Goal: Information Seeking & Learning: Check status

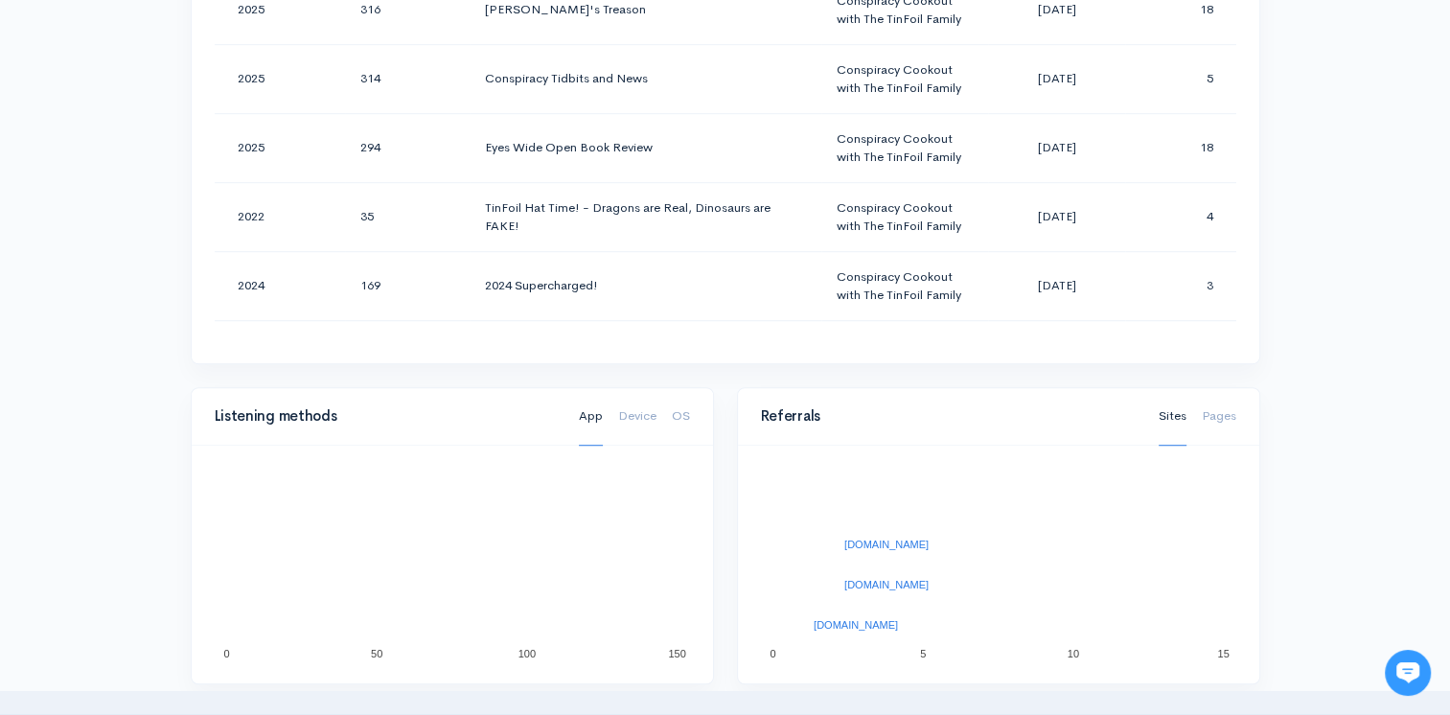
scroll to position [977, 0]
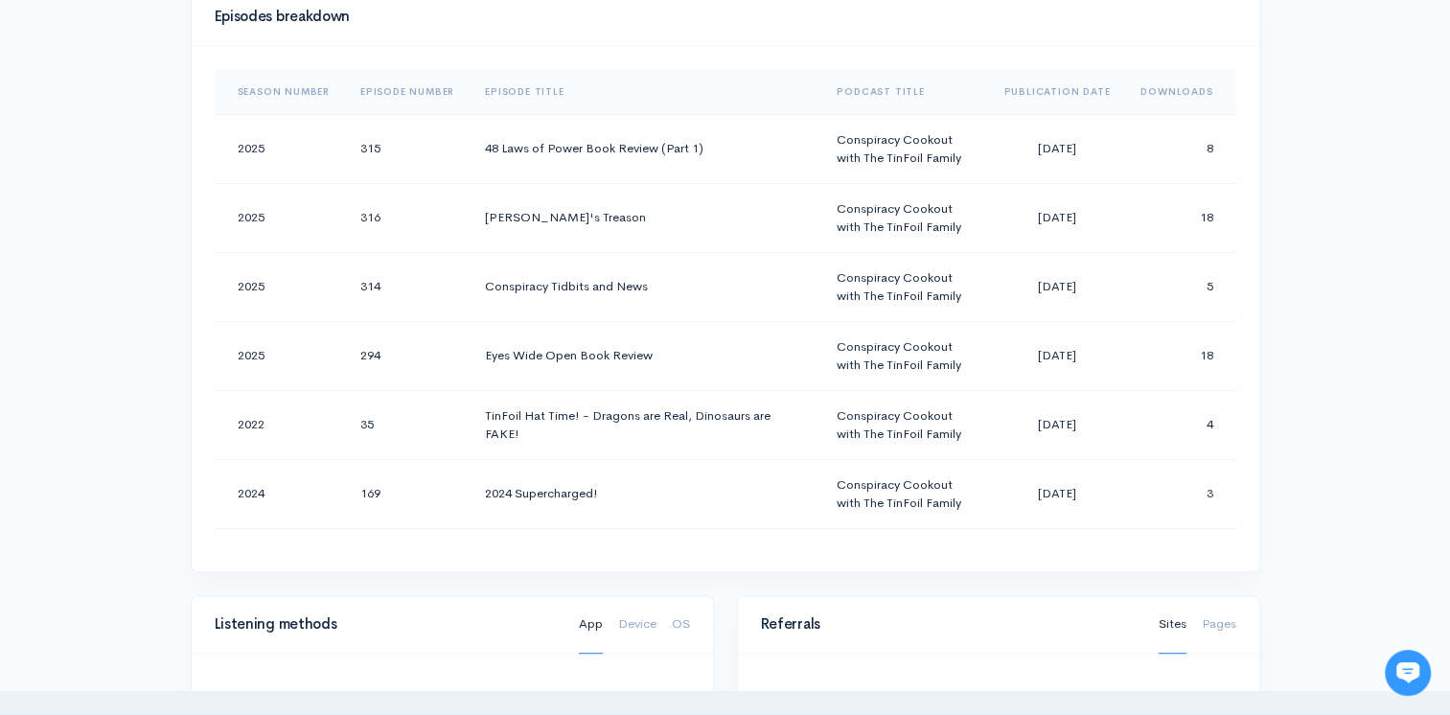
click at [1169, 84] on th "Downloads" at bounding box center [1180, 92] width 110 height 46
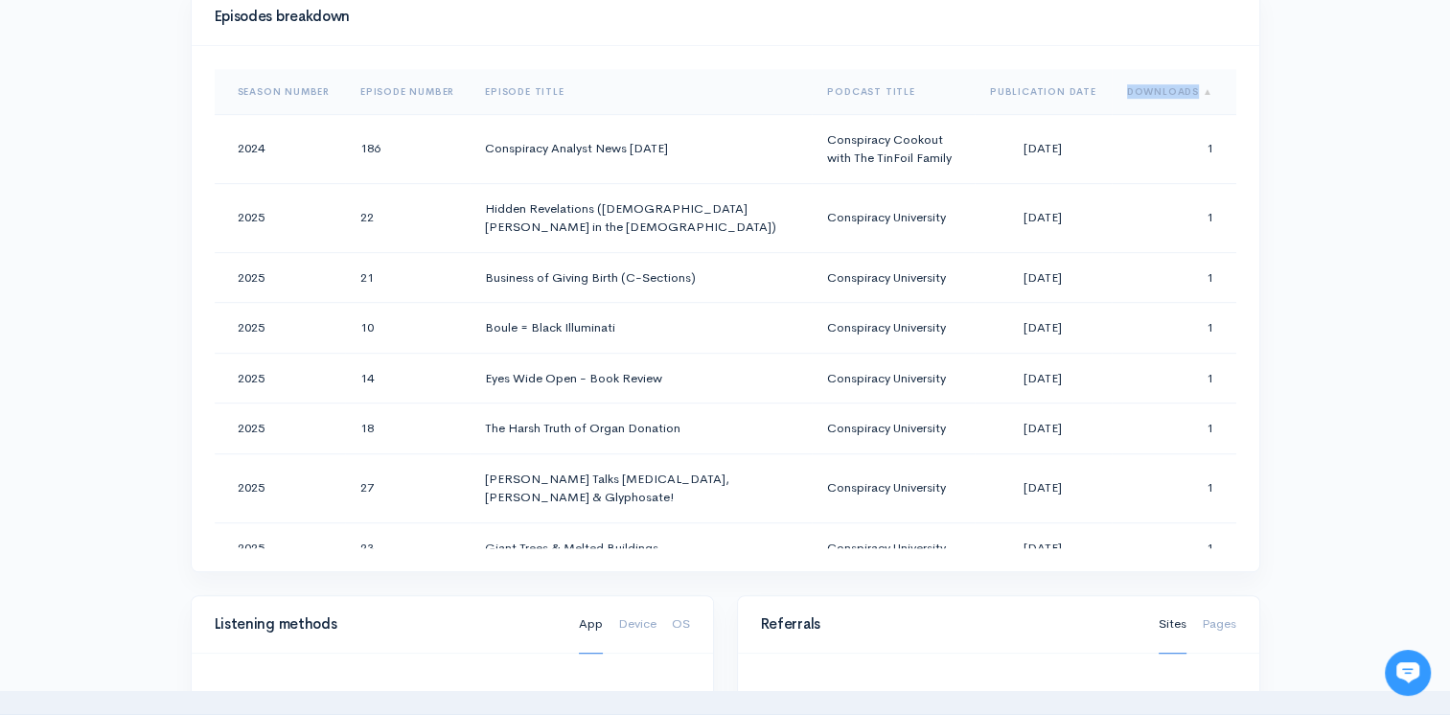
click at [1169, 84] on th "Downloads" at bounding box center [1174, 92] width 125 height 46
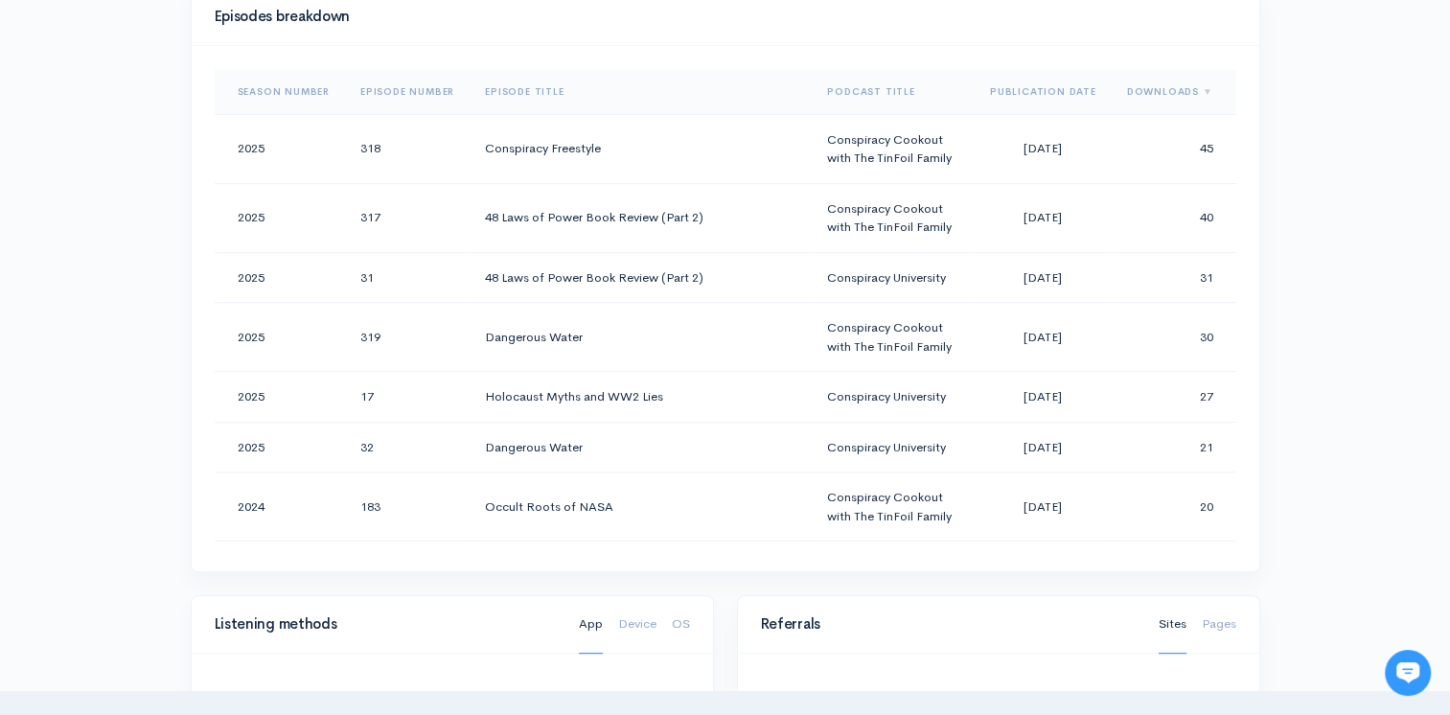
drag, startPoint x: 1169, startPoint y: 84, endPoint x: 1316, endPoint y: 294, distance: 256.0
click at [1316, 294] on div "Help Notifications View all Your profile Team settings Default team Current Log…" at bounding box center [725, 381] width 1450 height 2716
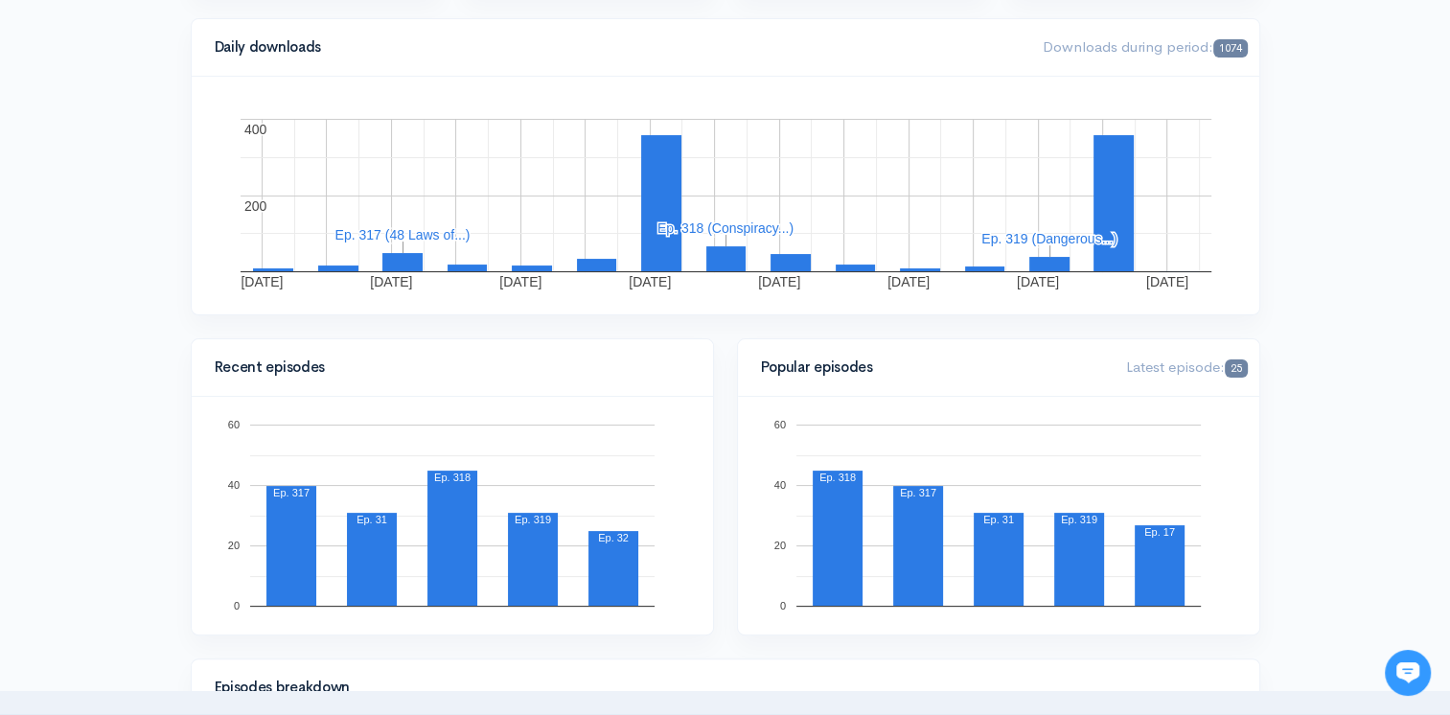
scroll to position [0, 0]
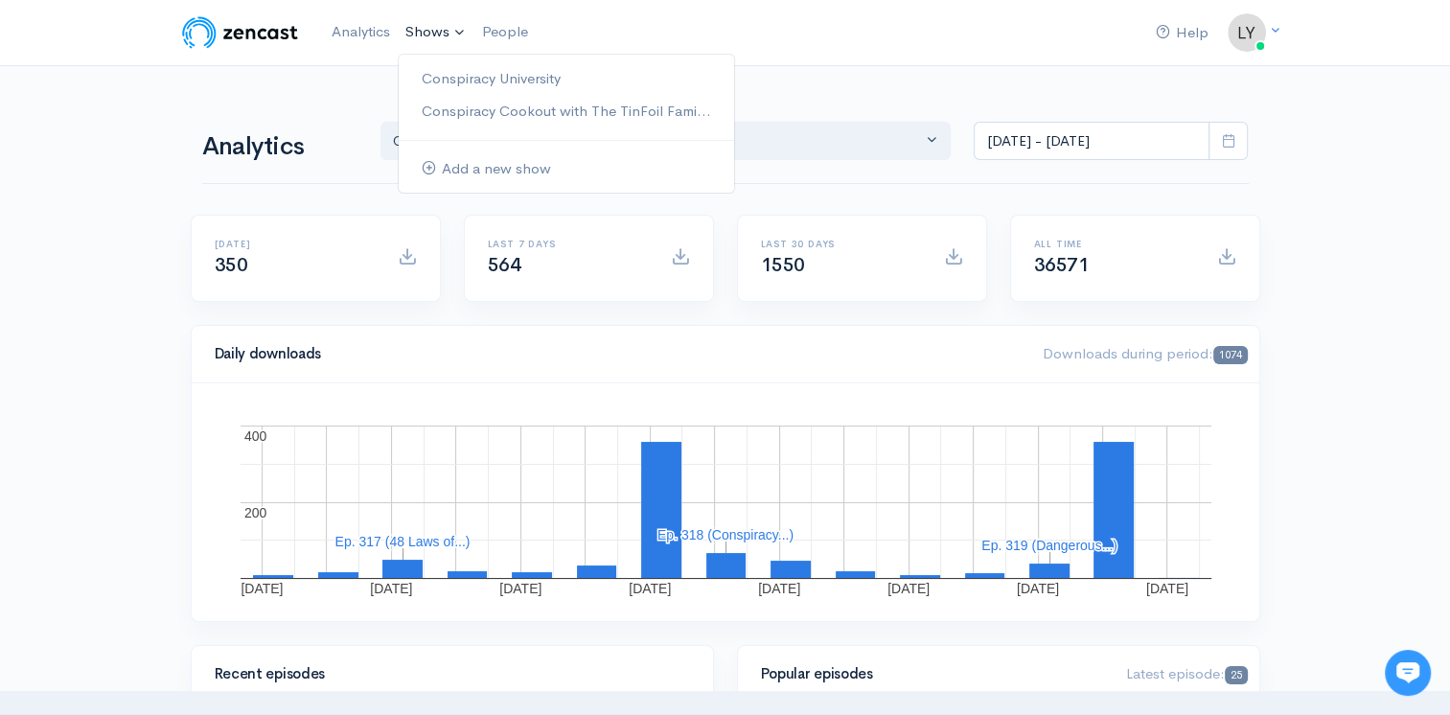
click at [447, 13] on link "Shows" at bounding box center [436, 32] width 77 height 42
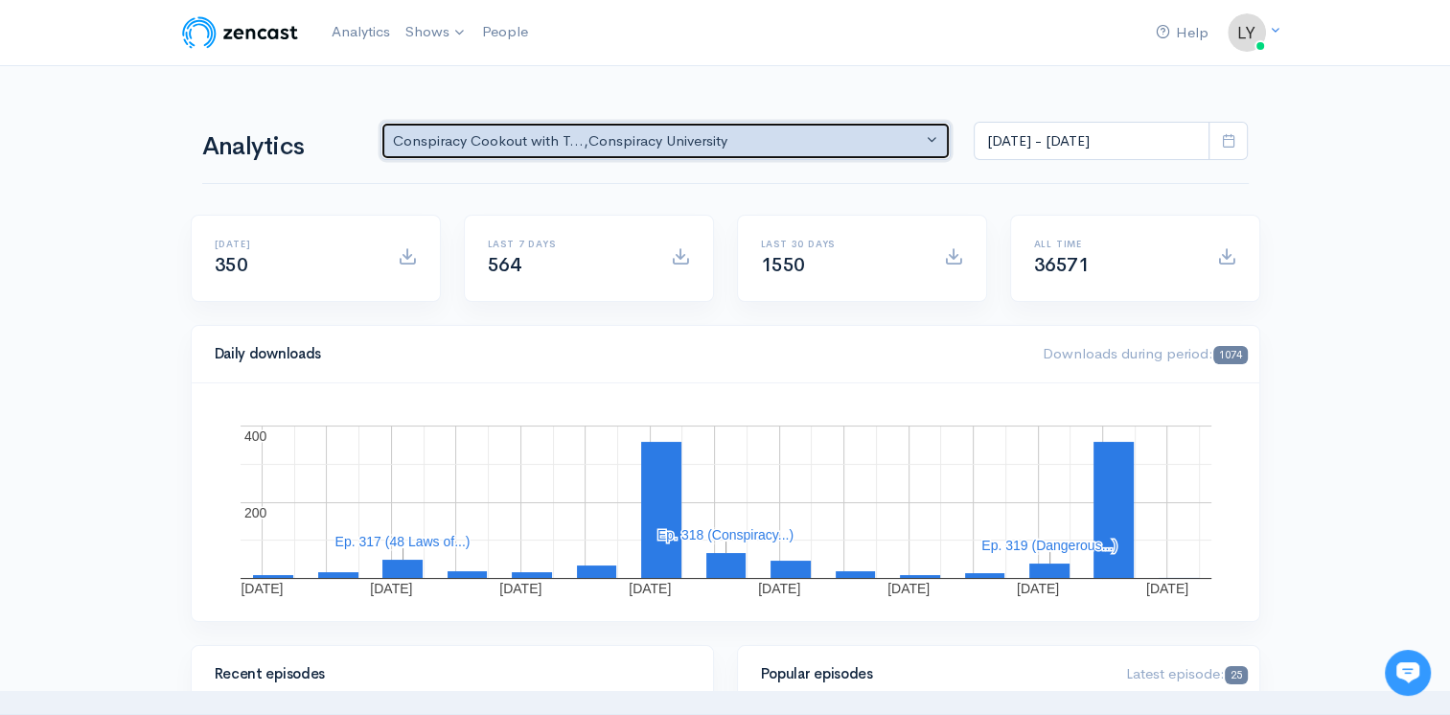
click at [823, 125] on button "Conspiracy Cookout with T... , [GEOGRAPHIC_DATA]" at bounding box center [665, 141] width 571 height 39
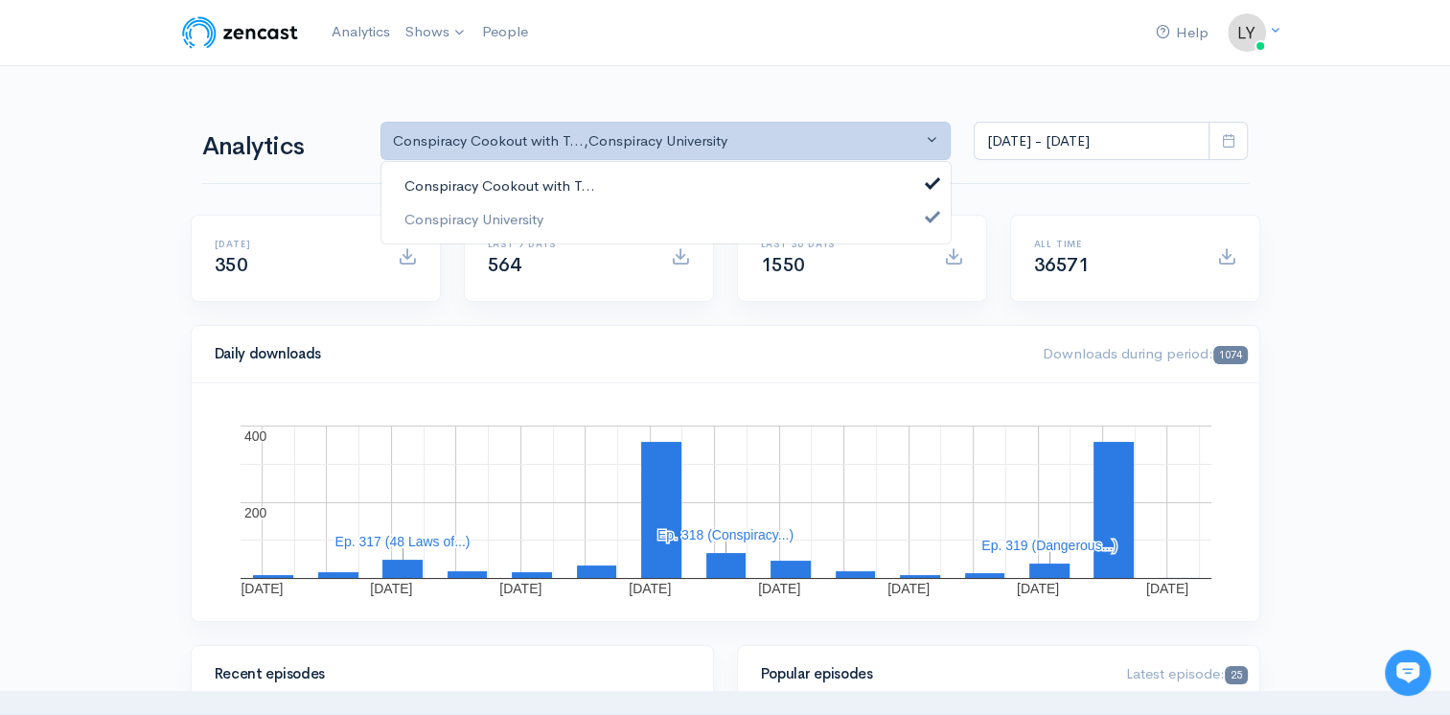
click at [663, 186] on link "Conspiracy Cookout with T..." at bounding box center [665, 187] width 569 height 34
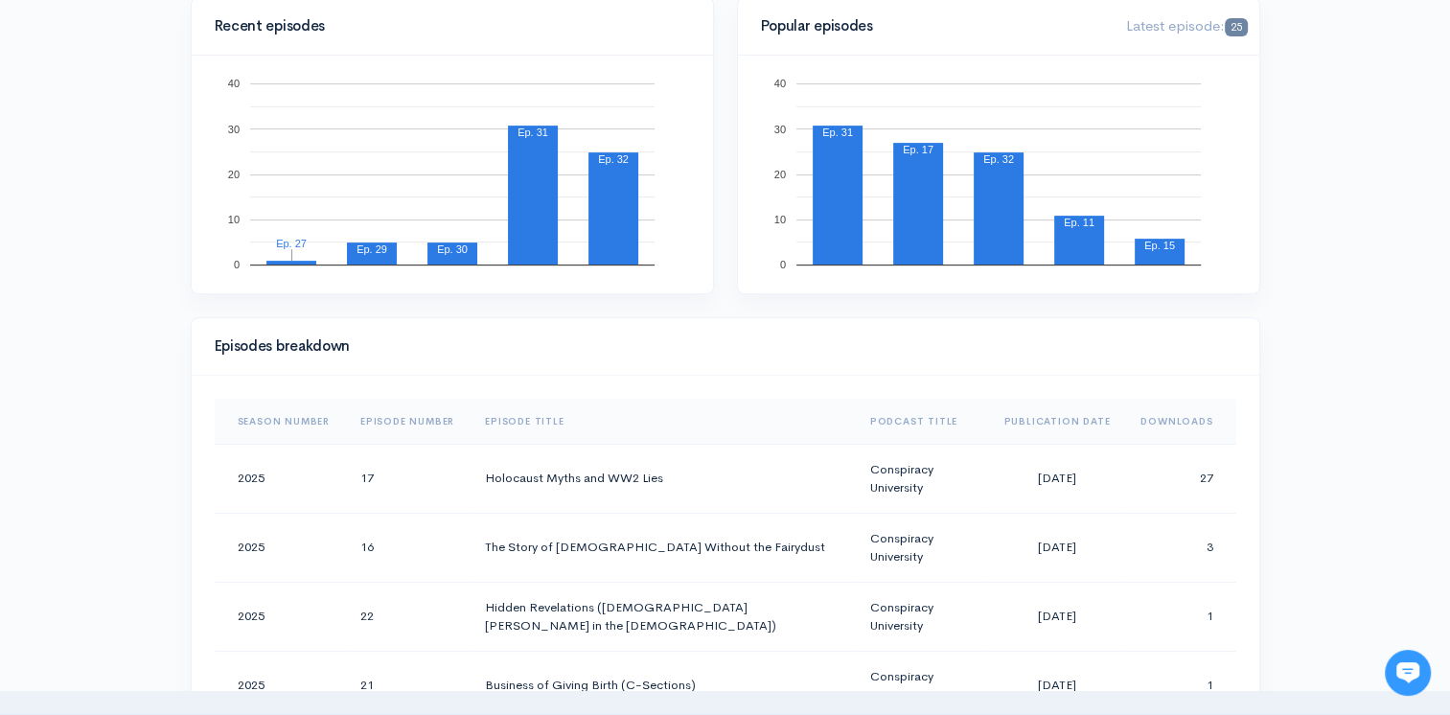
scroll to position [862, 0]
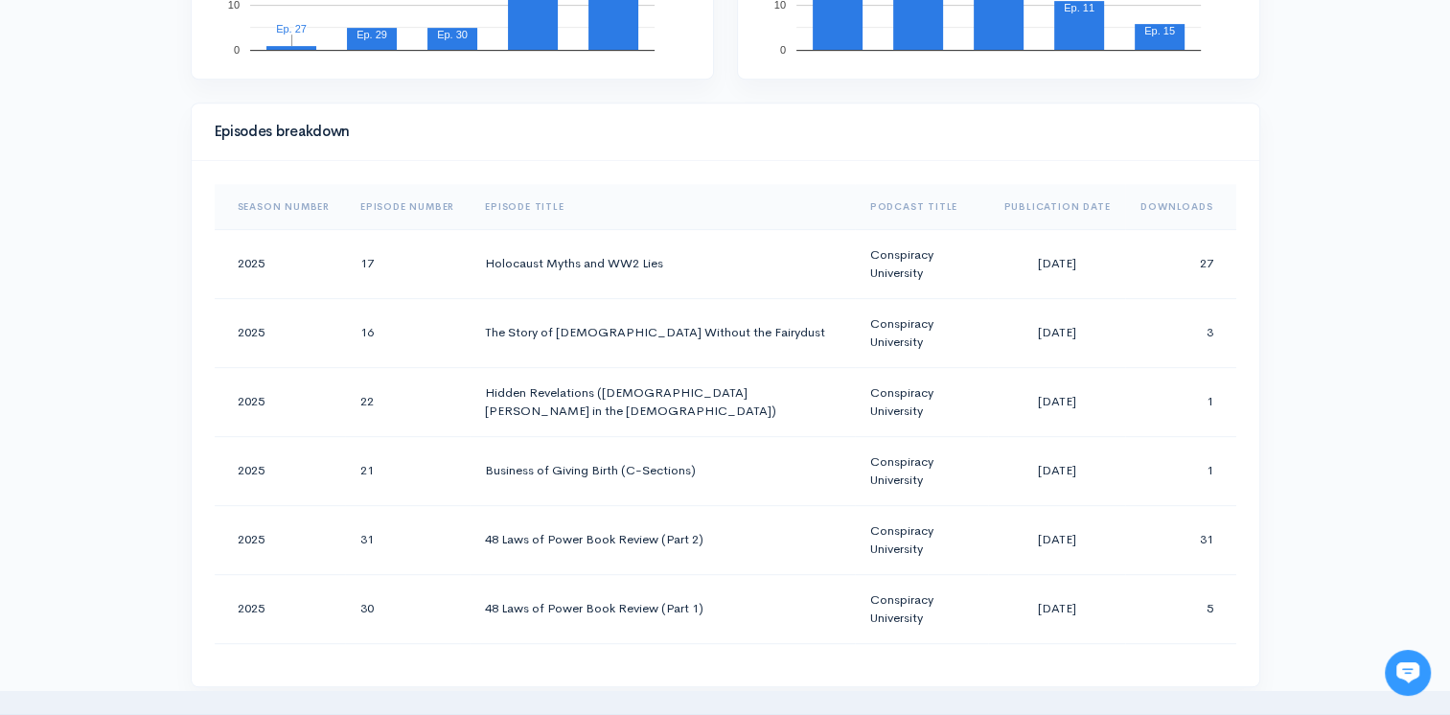
click at [1150, 190] on th "Downloads" at bounding box center [1180, 207] width 110 height 46
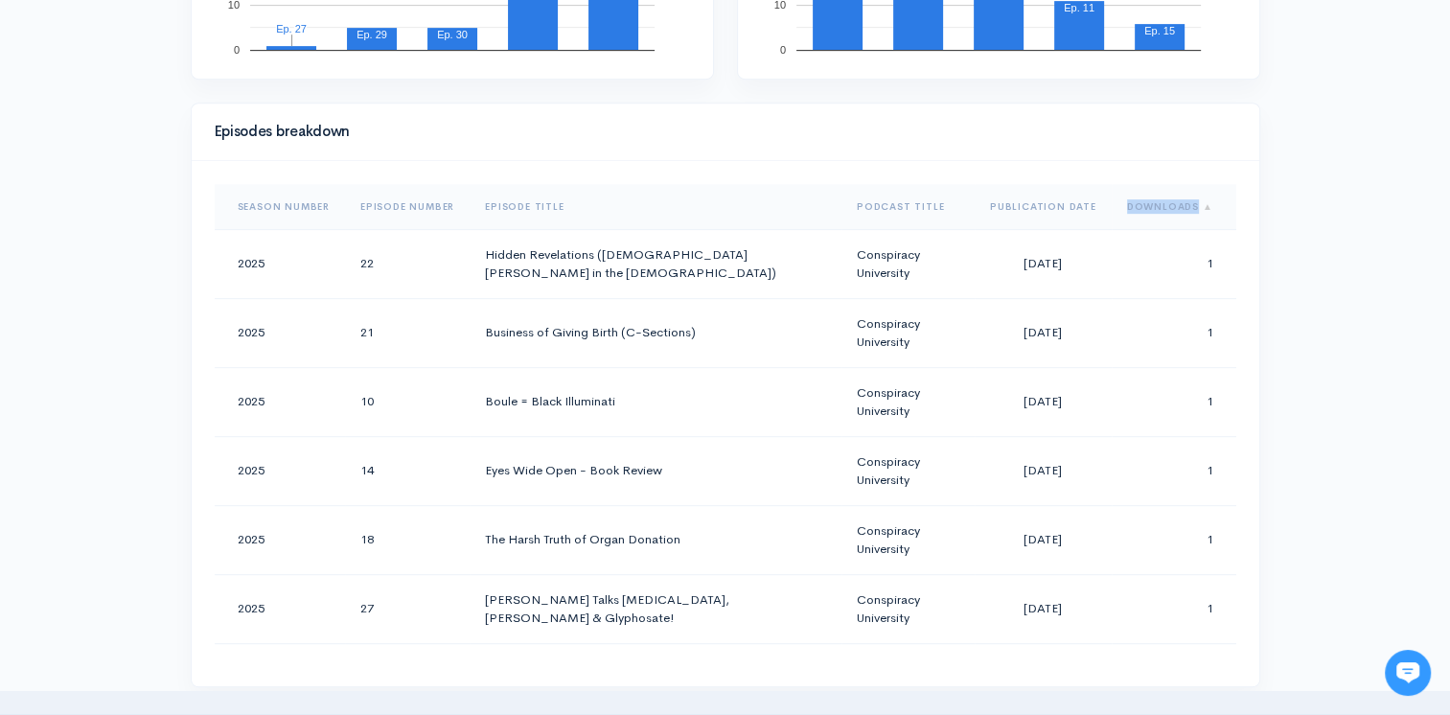
click at [1150, 190] on th "Downloads" at bounding box center [1174, 207] width 125 height 46
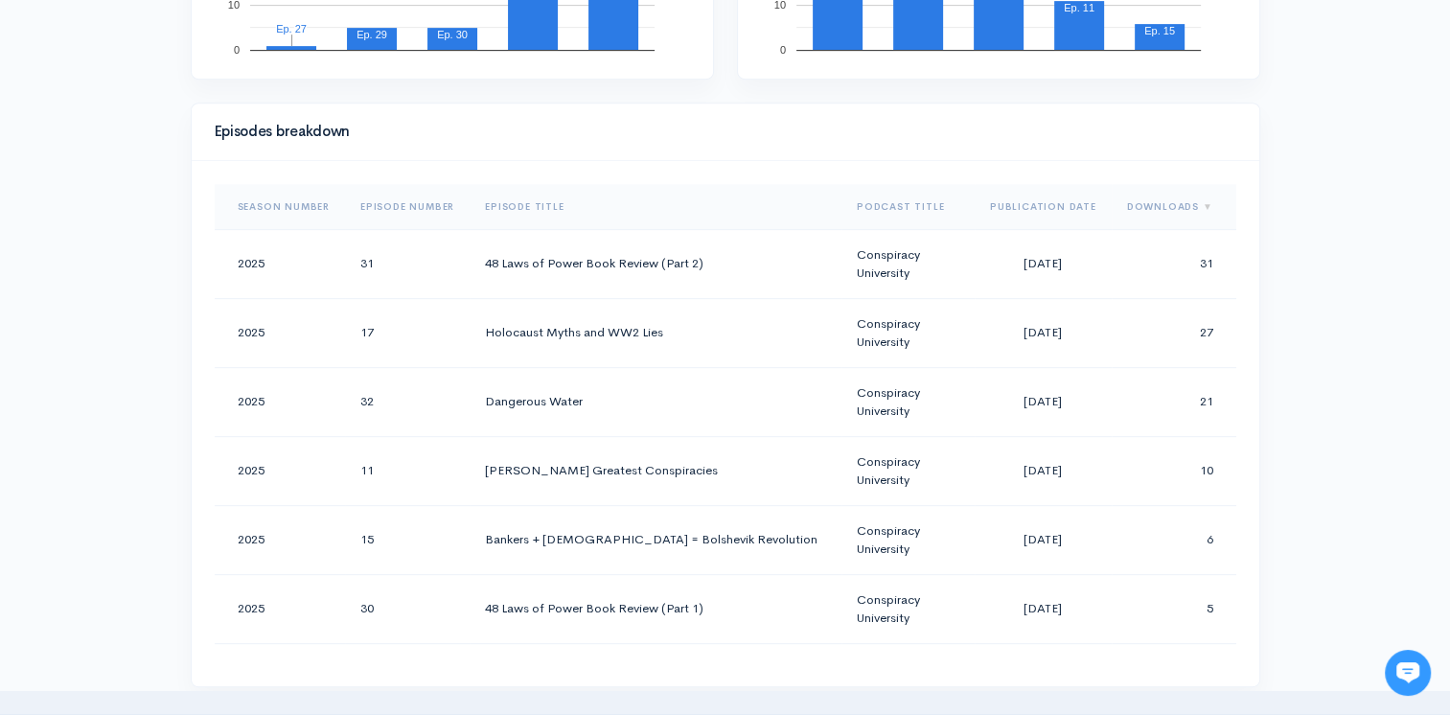
drag, startPoint x: 1150, startPoint y: 190, endPoint x: 1307, endPoint y: 233, distance: 163.0
click at [1307, 233] on div "Help Notifications View all Your profile Team settings Default team Current Log…" at bounding box center [725, 496] width 1450 height 2716
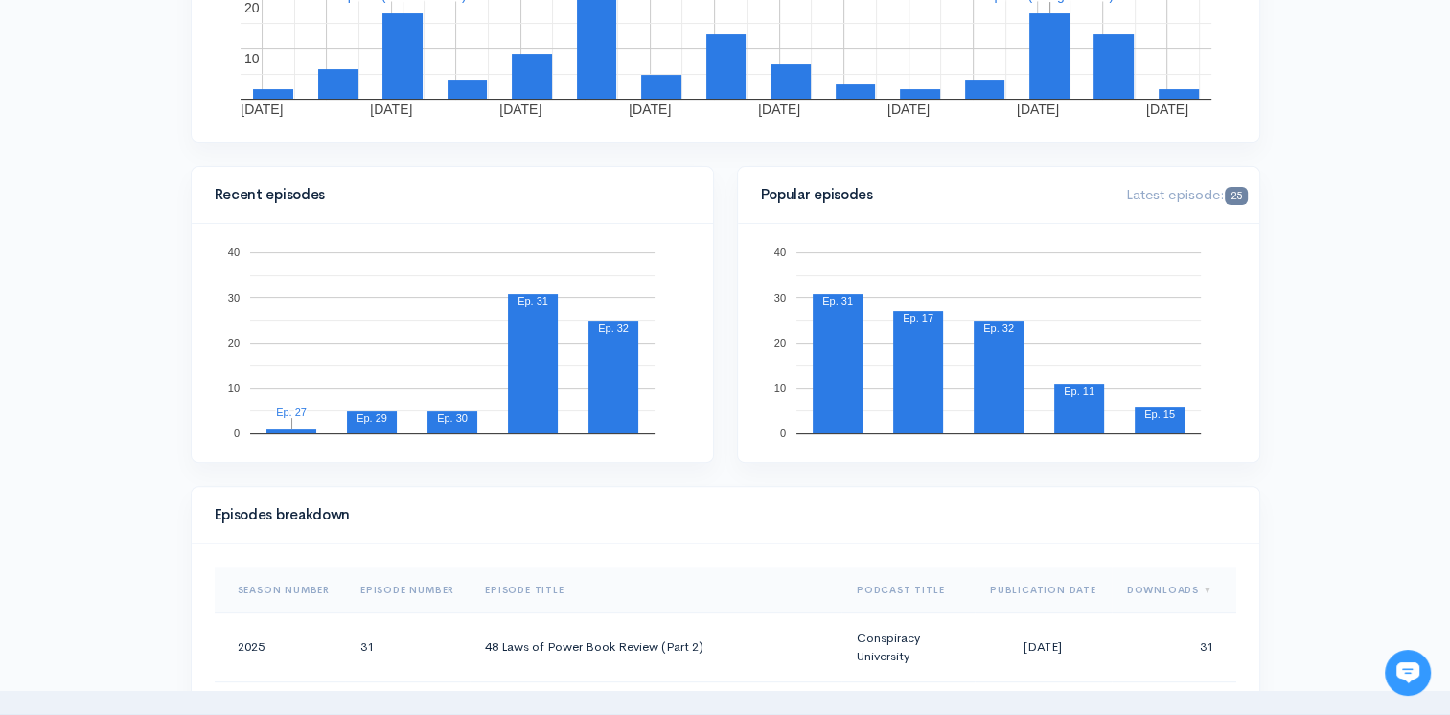
scroll to position [0, 0]
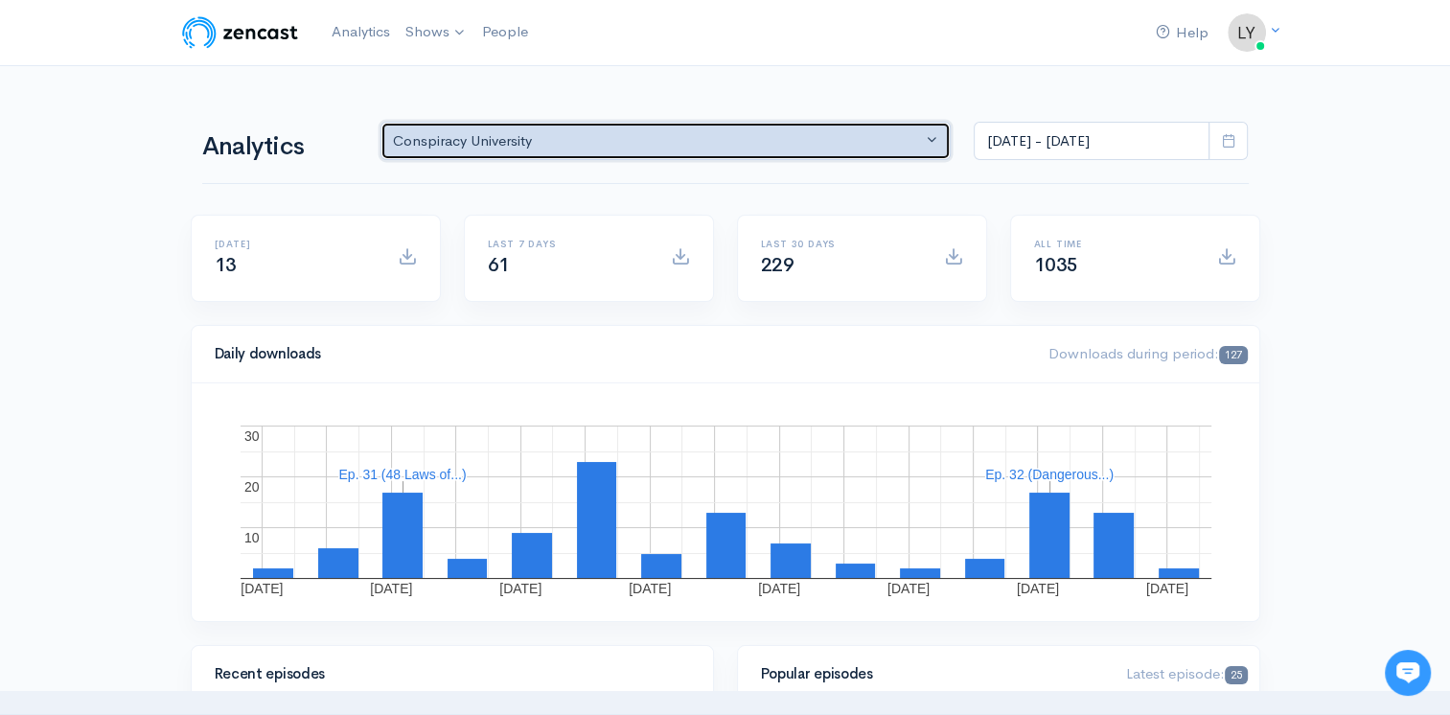
click at [766, 130] on div "Conspiracy University" at bounding box center [657, 141] width 529 height 22
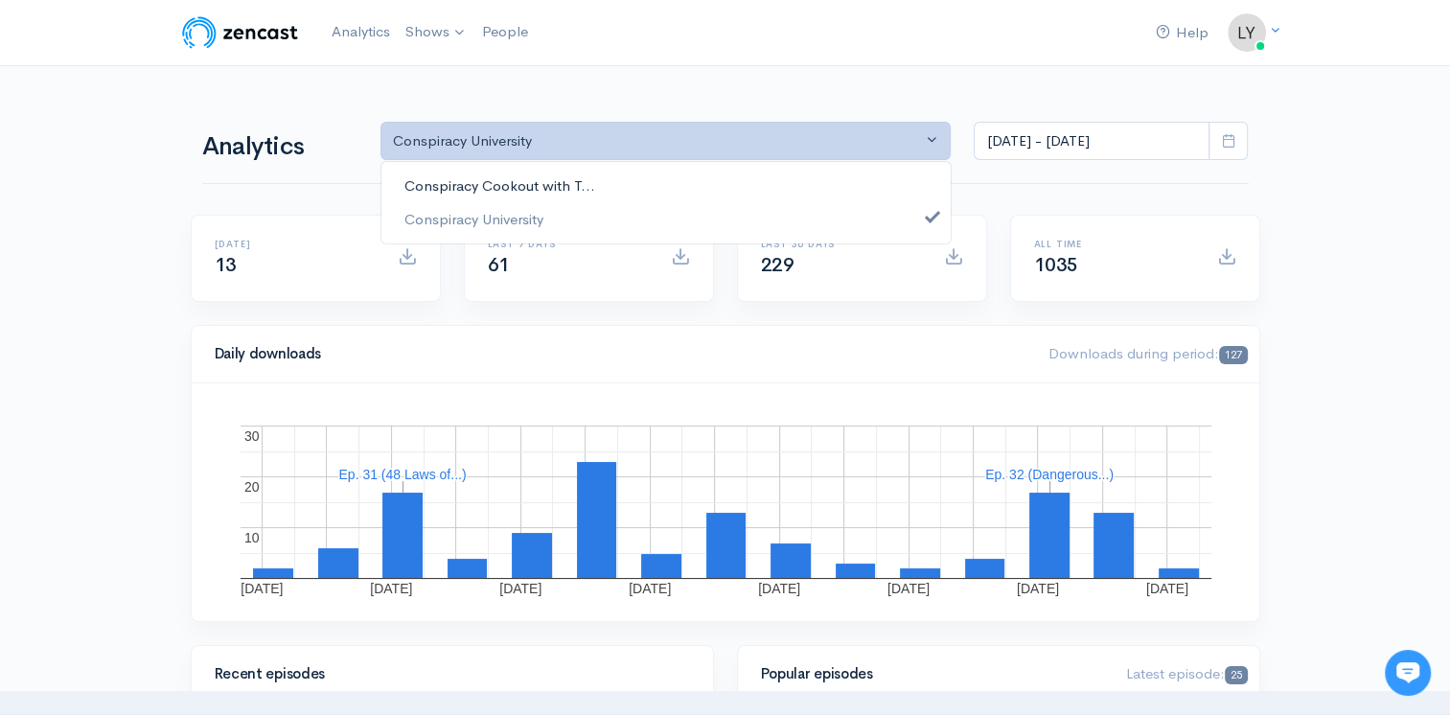
click at [749, 172] on link "Conspiracy Cookout with T..." at bounding box center [665, 187] width 569 height 34
select select "10299"
